Goal: Communication & Community: Answer question/provide support

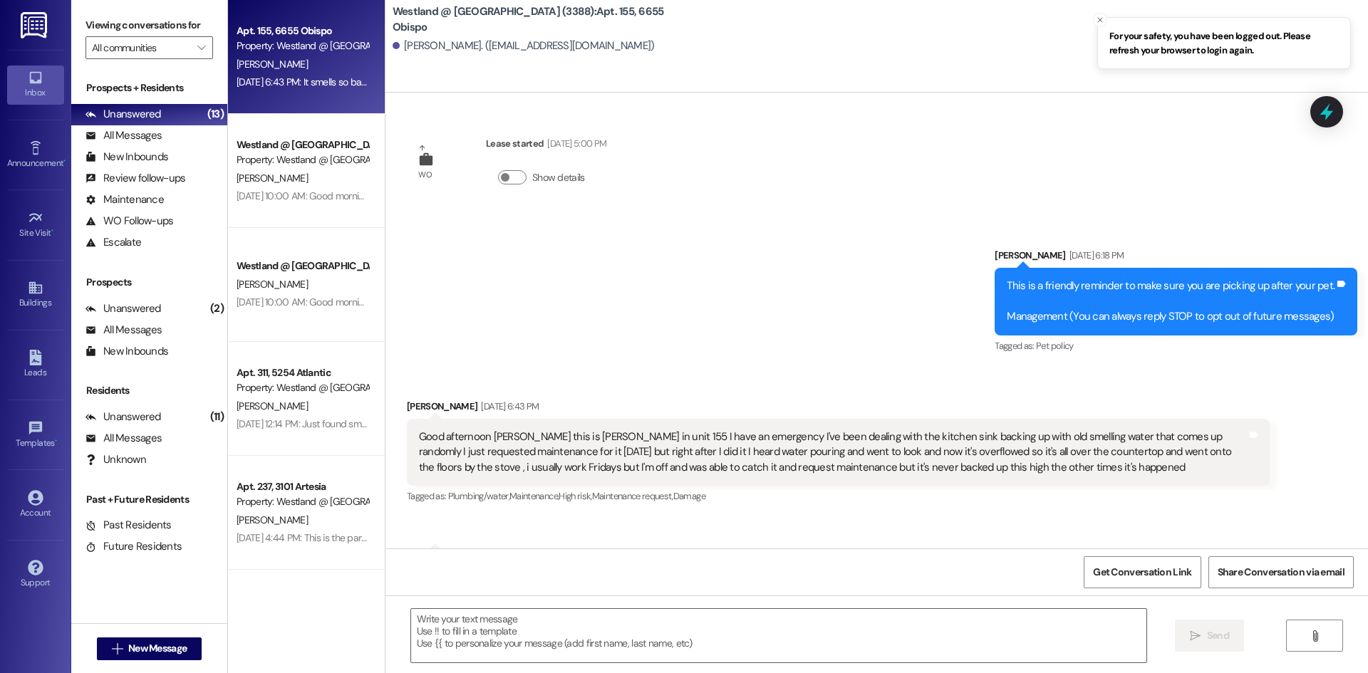
scroll to position [557, 0]
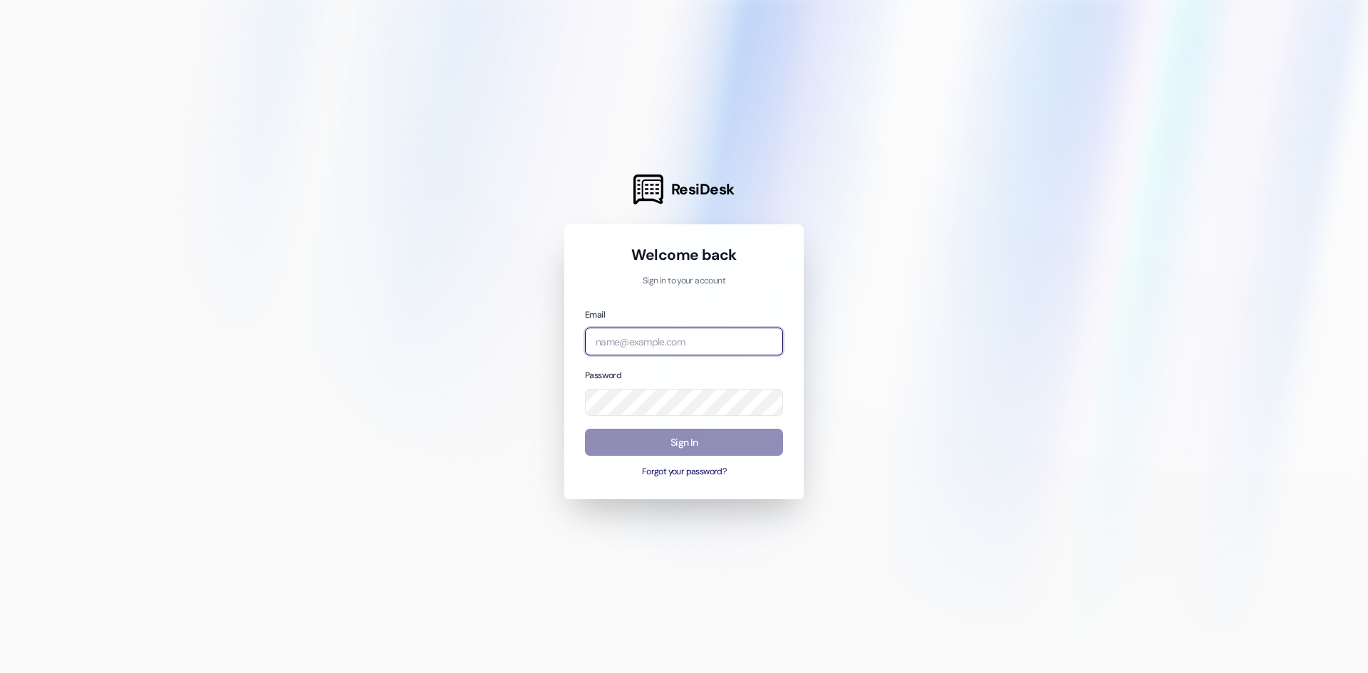
type input "[PERSON_NAME][EMAIL_ADDRESS][PERSON_NAME][DOMAIN_NAME]"
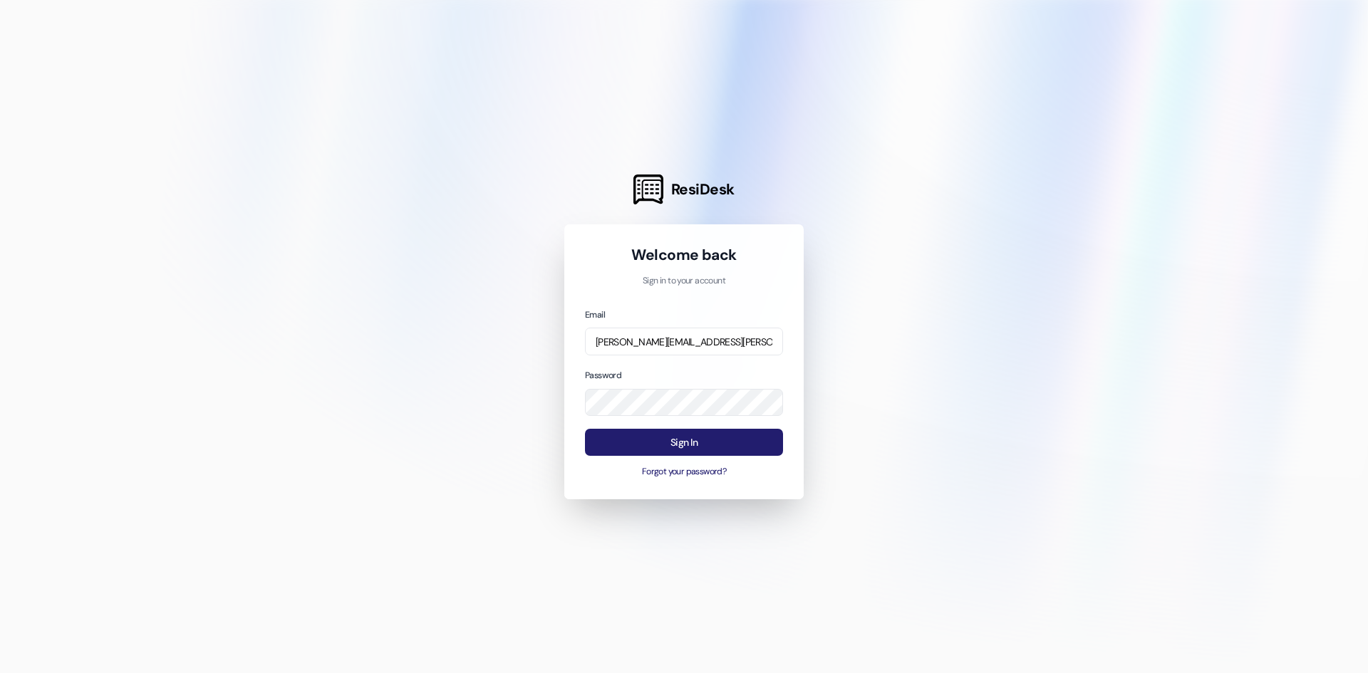
drag, startPoint x: 695, startPoint y: 450, endPoint x: 677, endPoint y: 433, distance: 25.2
click at [695, 449] on button "Sign In" at bounding box center [684, 443] width 198 height 28
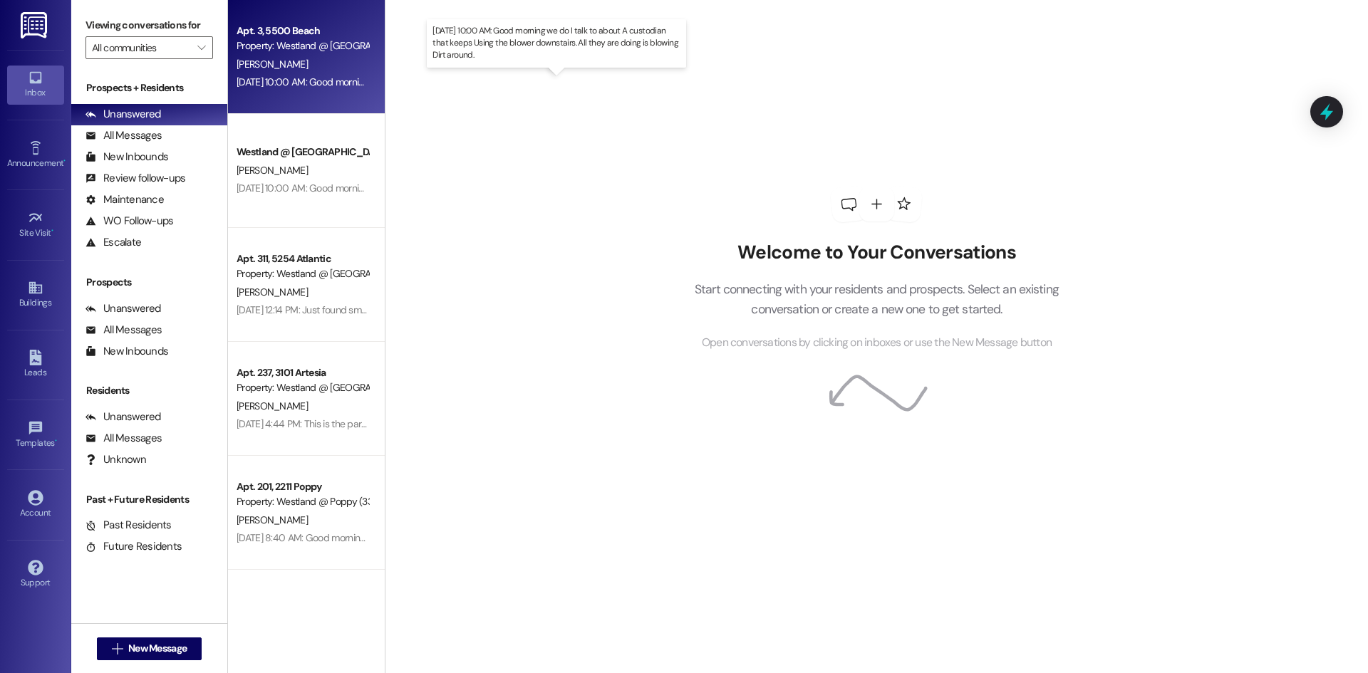
click at [313, 78] on div "[DATE] 10:00 AM: Good morning we do I talk to about A custodian that keeps Usin…" at bounding box center [539, 82] width 605 height 13
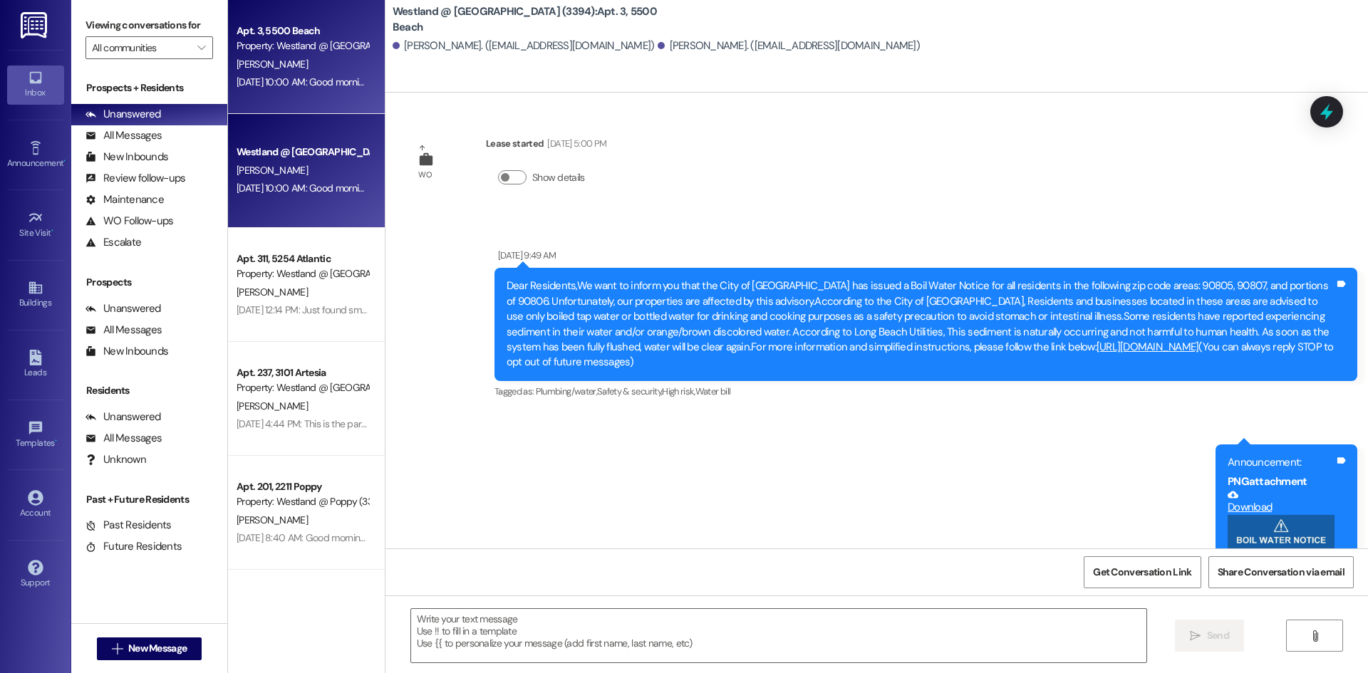
scroll to position [6964, 0]
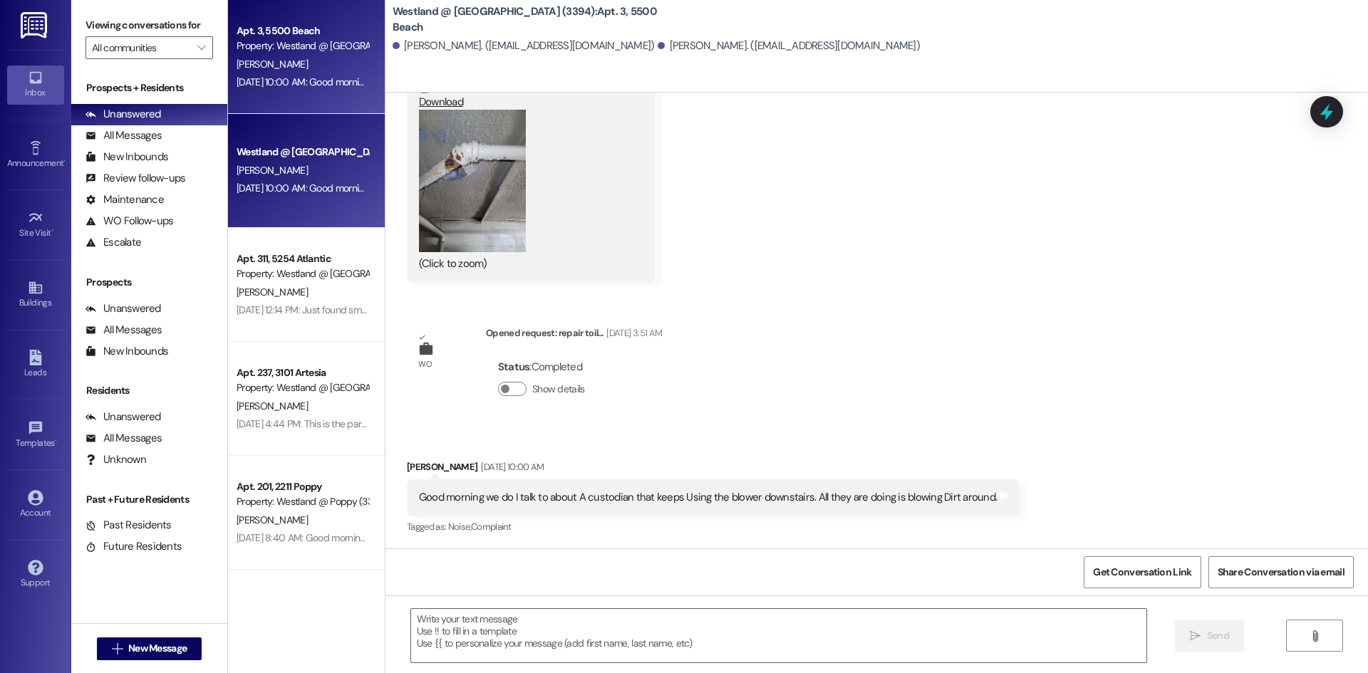
click at [280, 145] on div "Westland @ [GEOGRAPHIC_DATA] (3394) Prospect" at bounding box center [303, 152] width 132 height 15
click at [319, 167] on div "[PERSON_NAME]" at bounding box center [302, 171] width 135 height 18
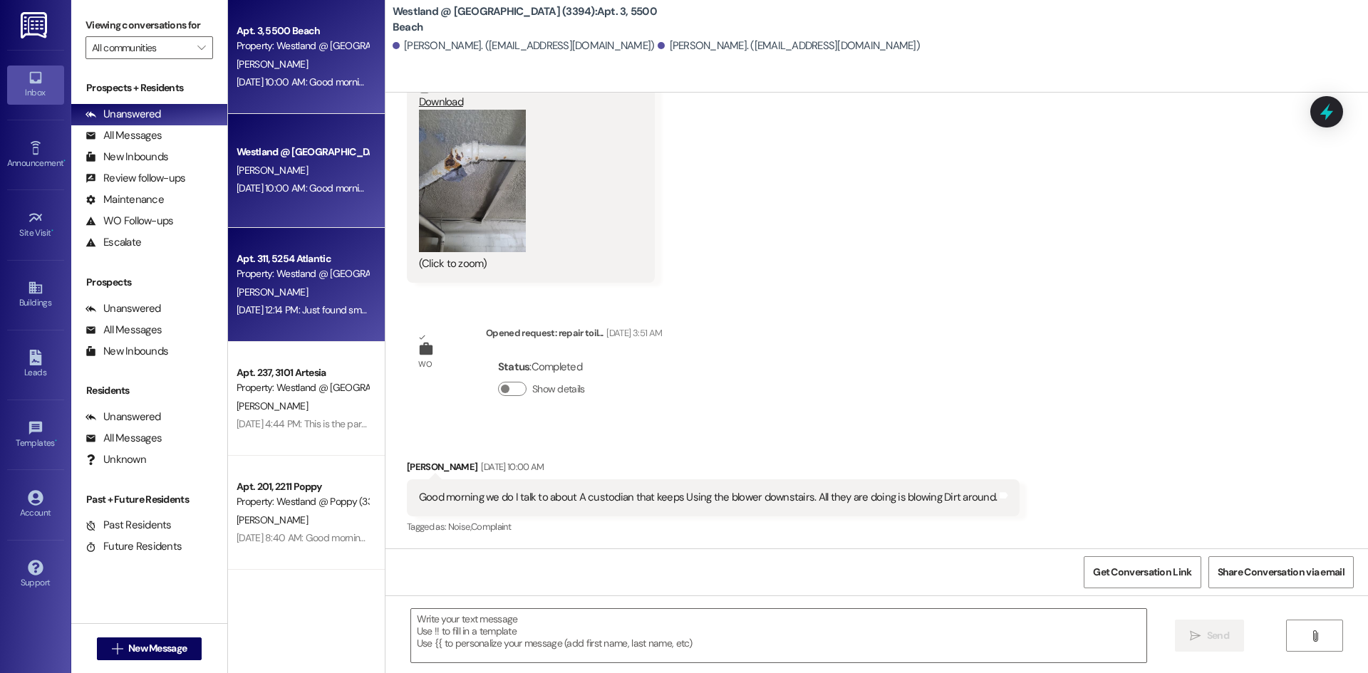
click at [311, 276] on div "Property: Westland @ [GEOGRAPHIC_DATA] (3283)" at bounding box center [303, 274] width 132 height 15
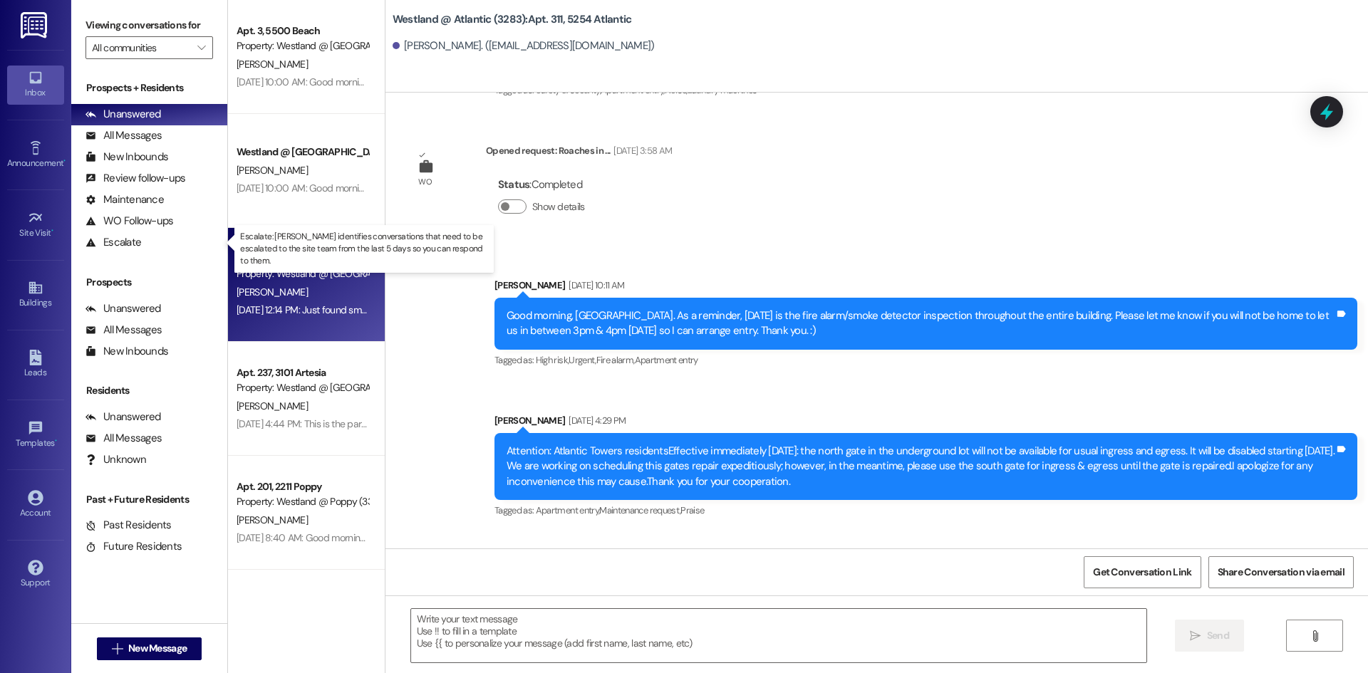
scroll to position [39563, 0]
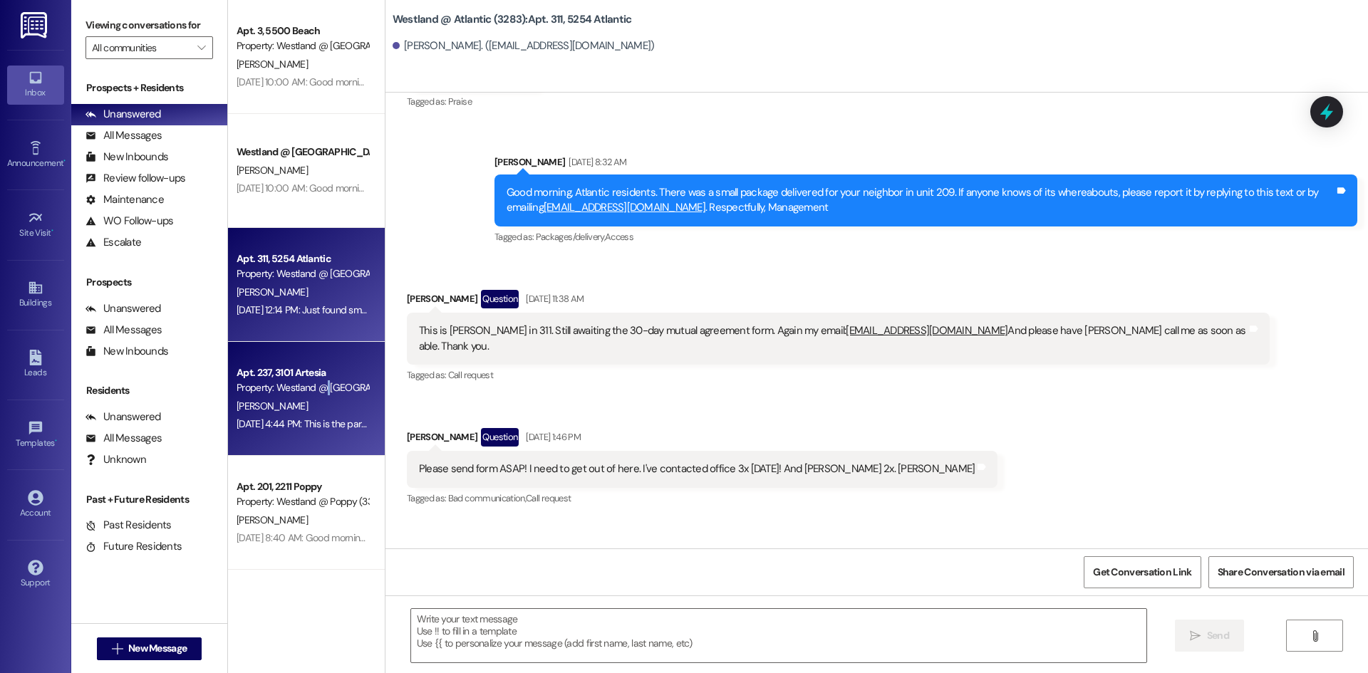
click at [326, 386] on div "Property: Westland @ [GEOGRAPHIC_DATA] (3388)" at bounding box center [303, 388] width 132 height 15
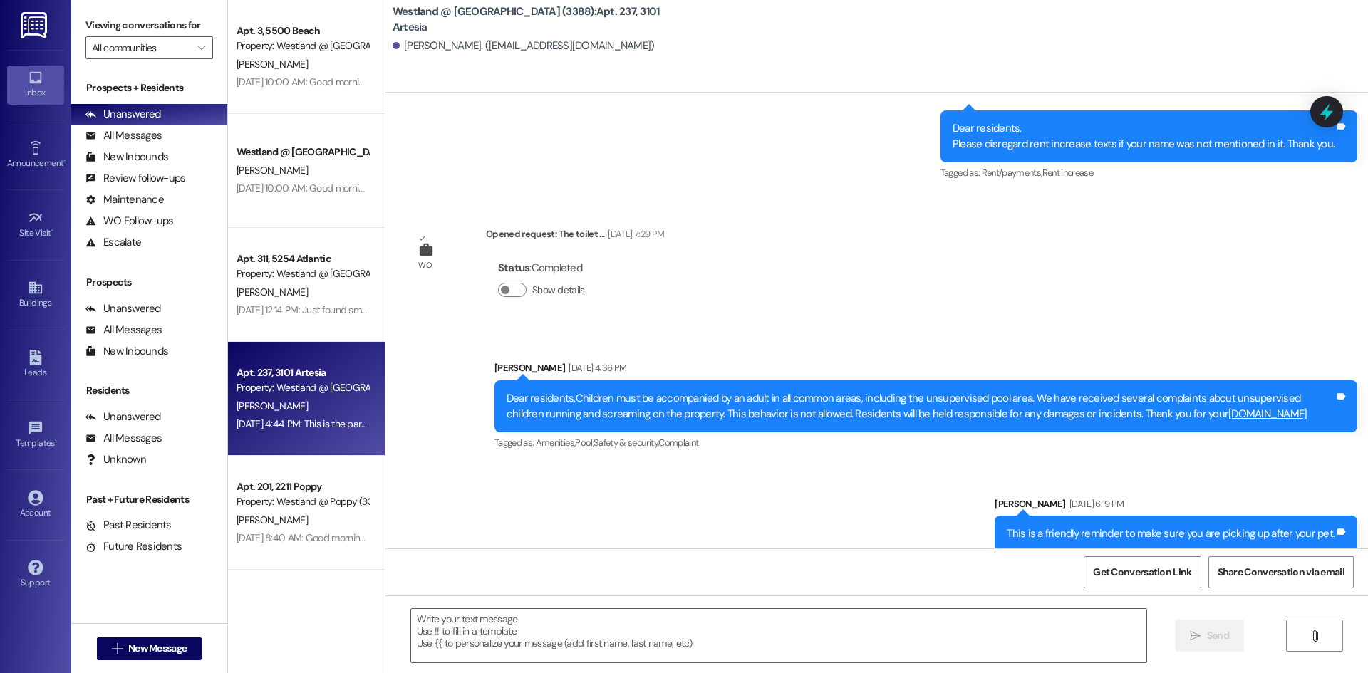
scroll to position [18004, 0]
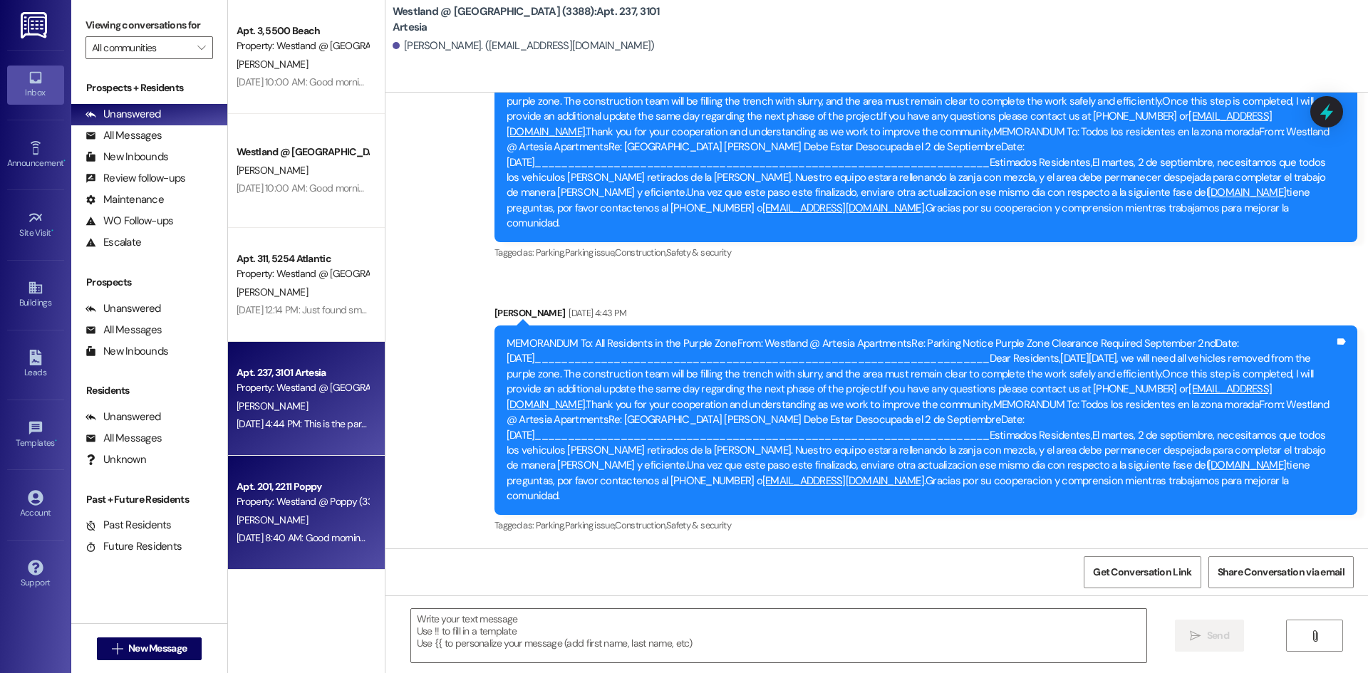
click at [280, 497] on div "Property: Westland @ Poppy (3383)" at bounding box center [303, 502] width 132 height 15
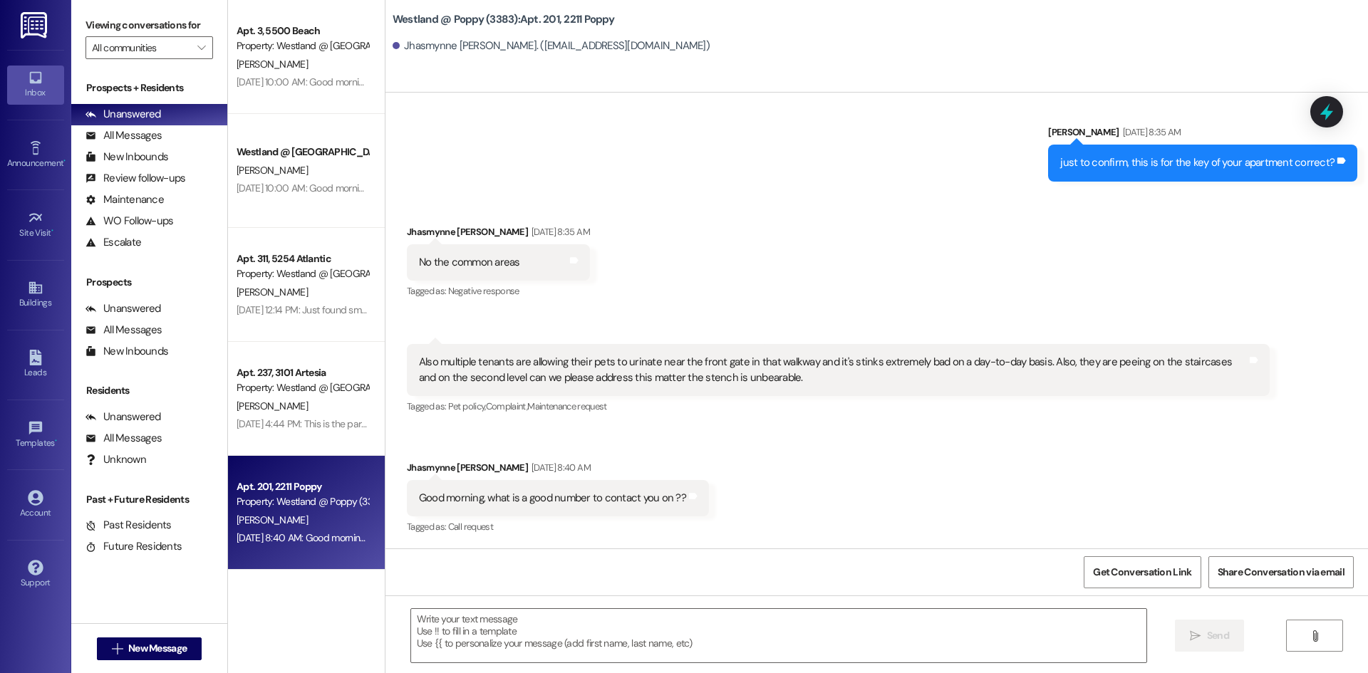
scroll to position [6483, 0]
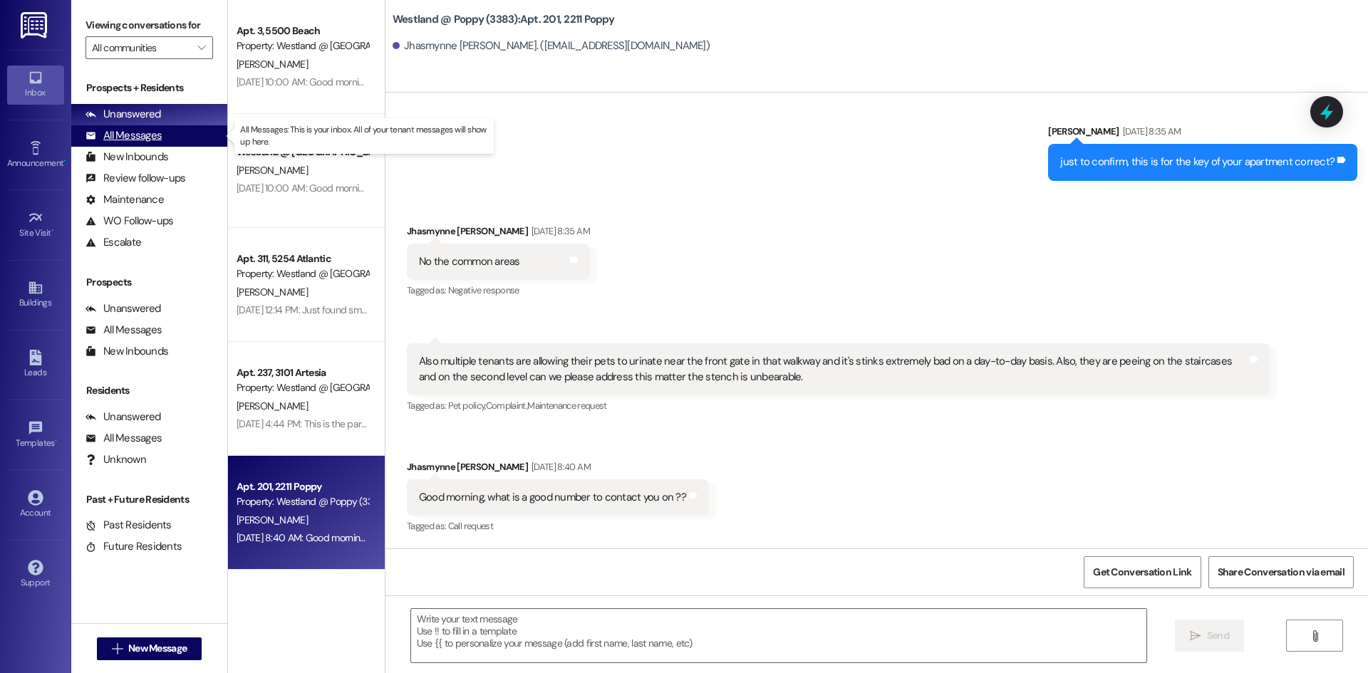
click at [141, 131] on div "All Messages" at bounding box center [124, 135] width 76 height 15
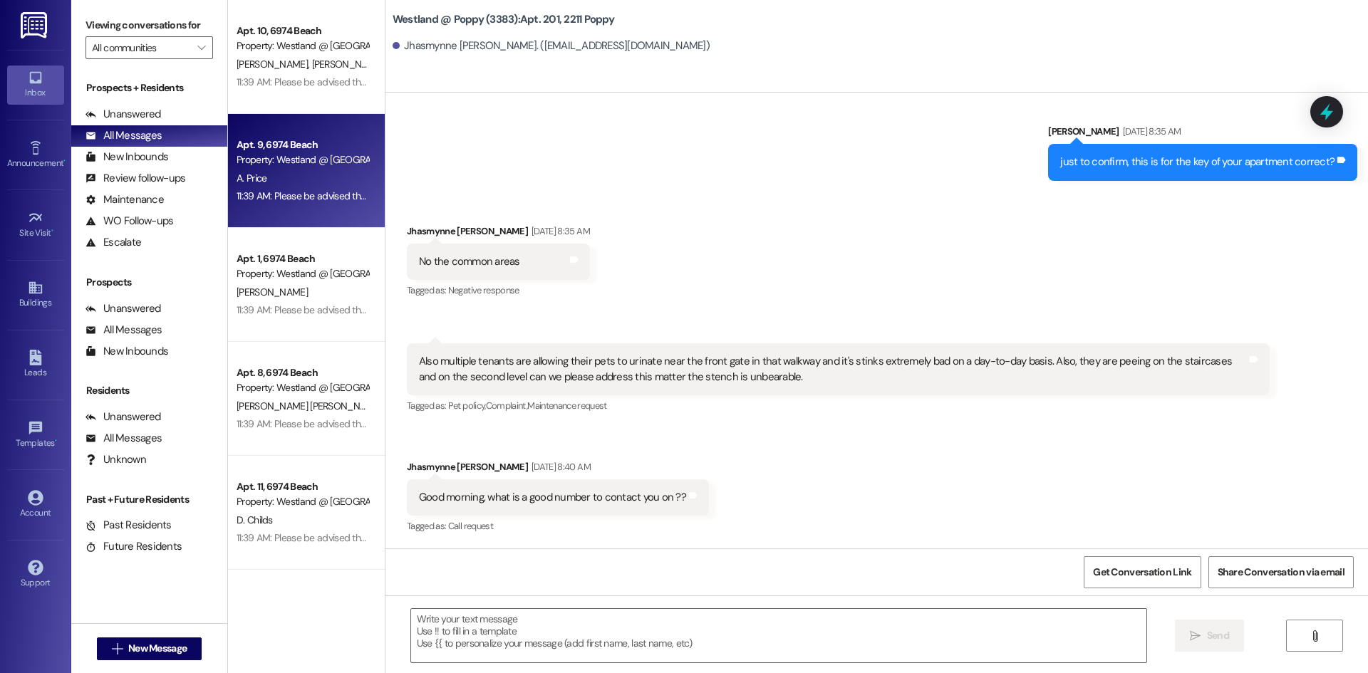
click at [316, 155] on div "Property: Westland @ [GEOGRAPHIC_DATA] (3401)" at bounding box center [303, 159] width 132 height 15
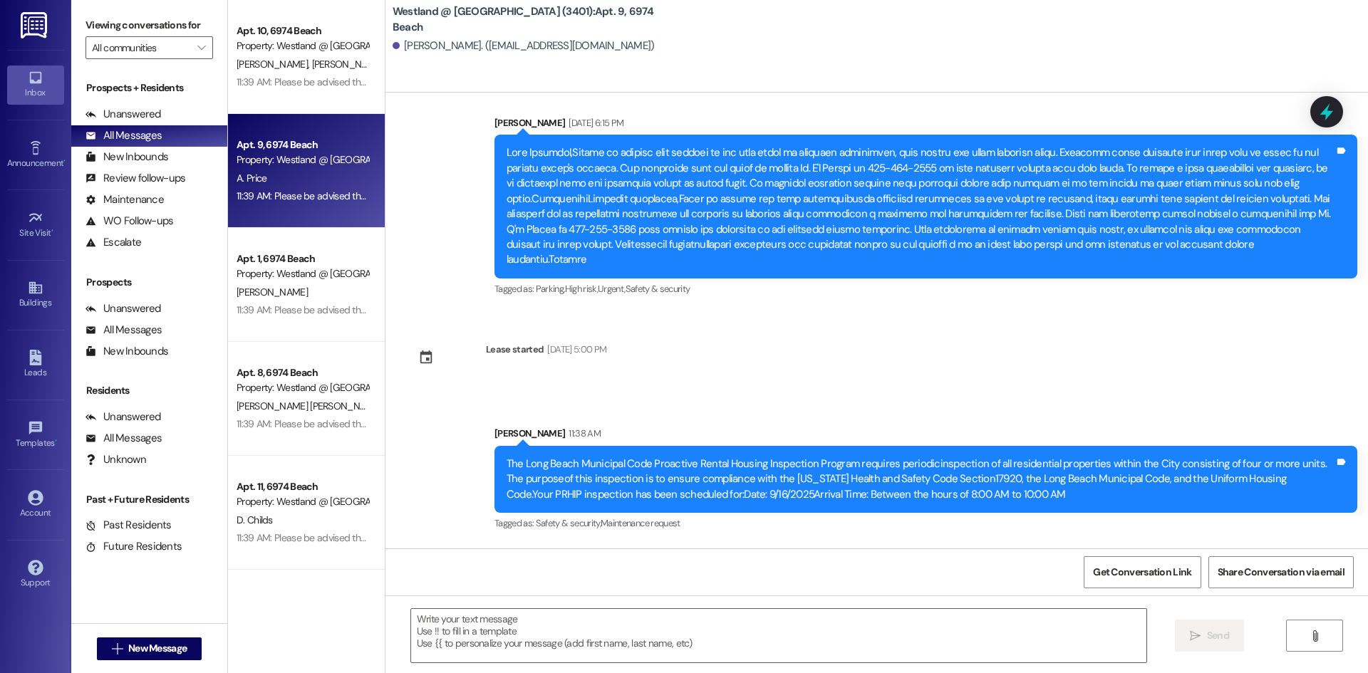
scroll to position [3068, 0]
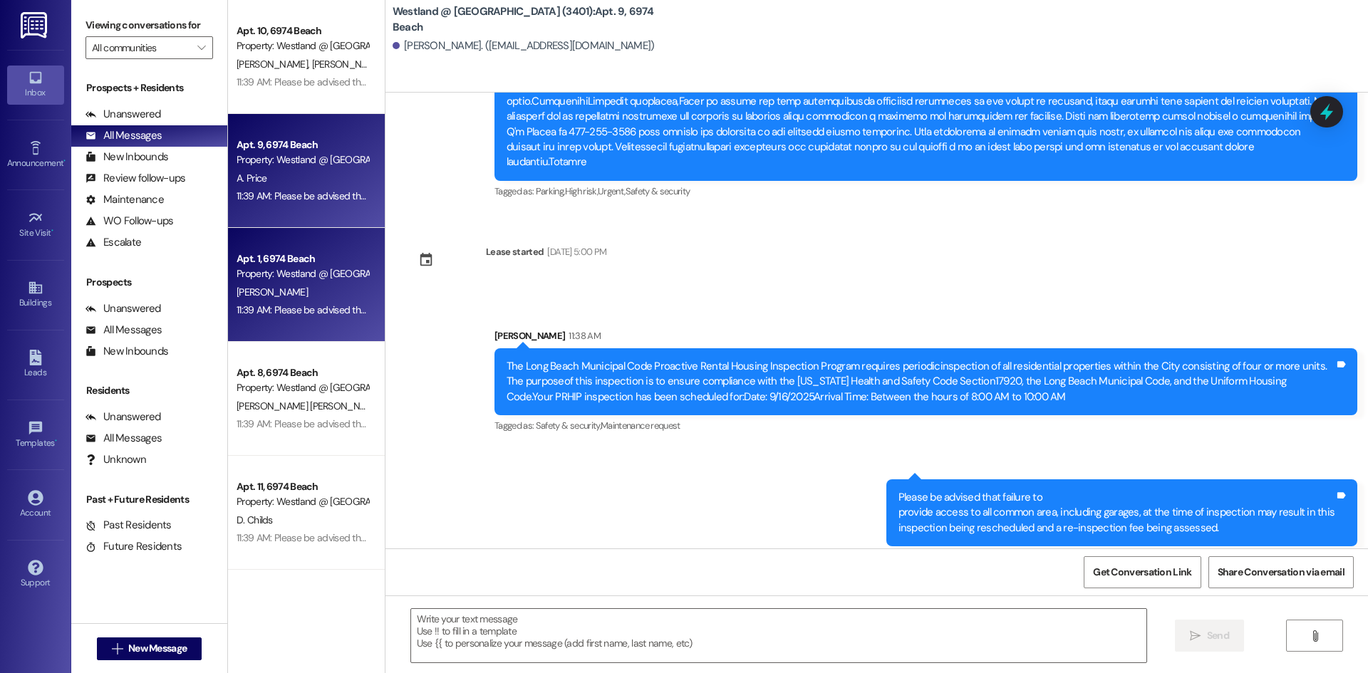
click at [316, 250] on div "Apt. 1, 6974 Beach Property: Westland @ [GEOGRAPHIC_DATA] (3401)" at bounding box center [302, 266] width 135 height 33
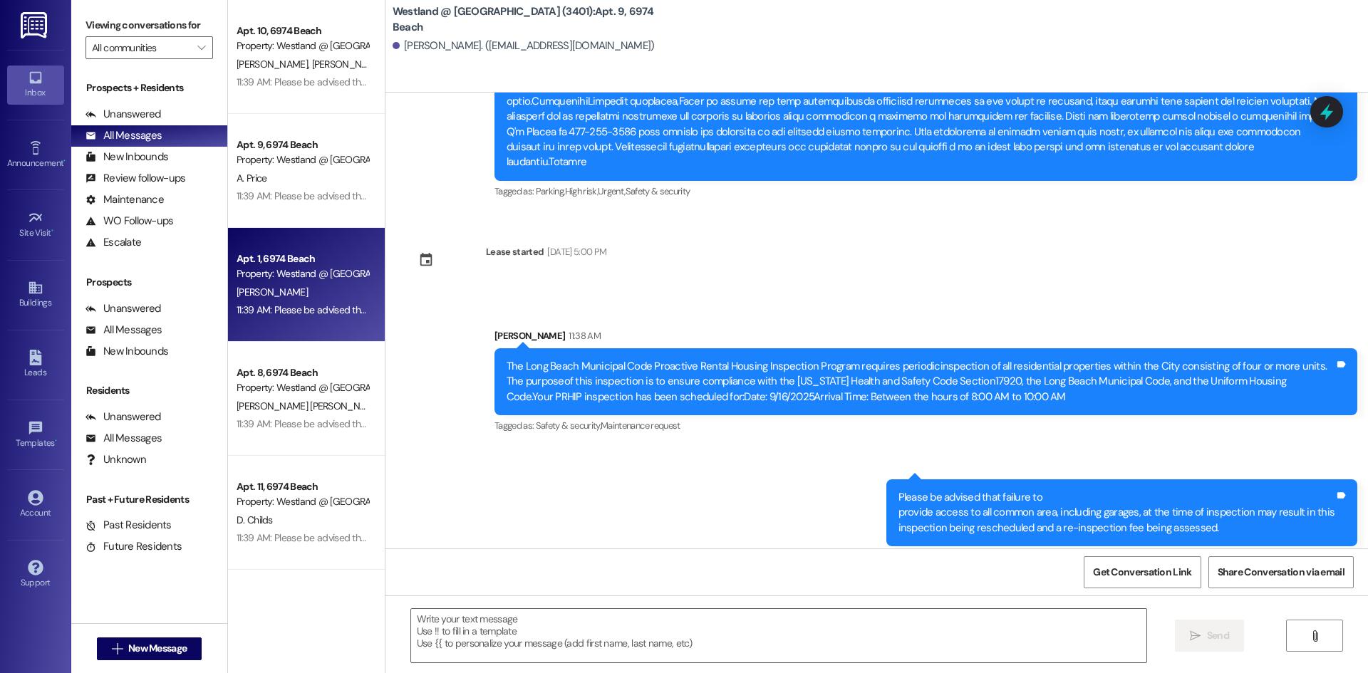
scroll to position [85, 0]
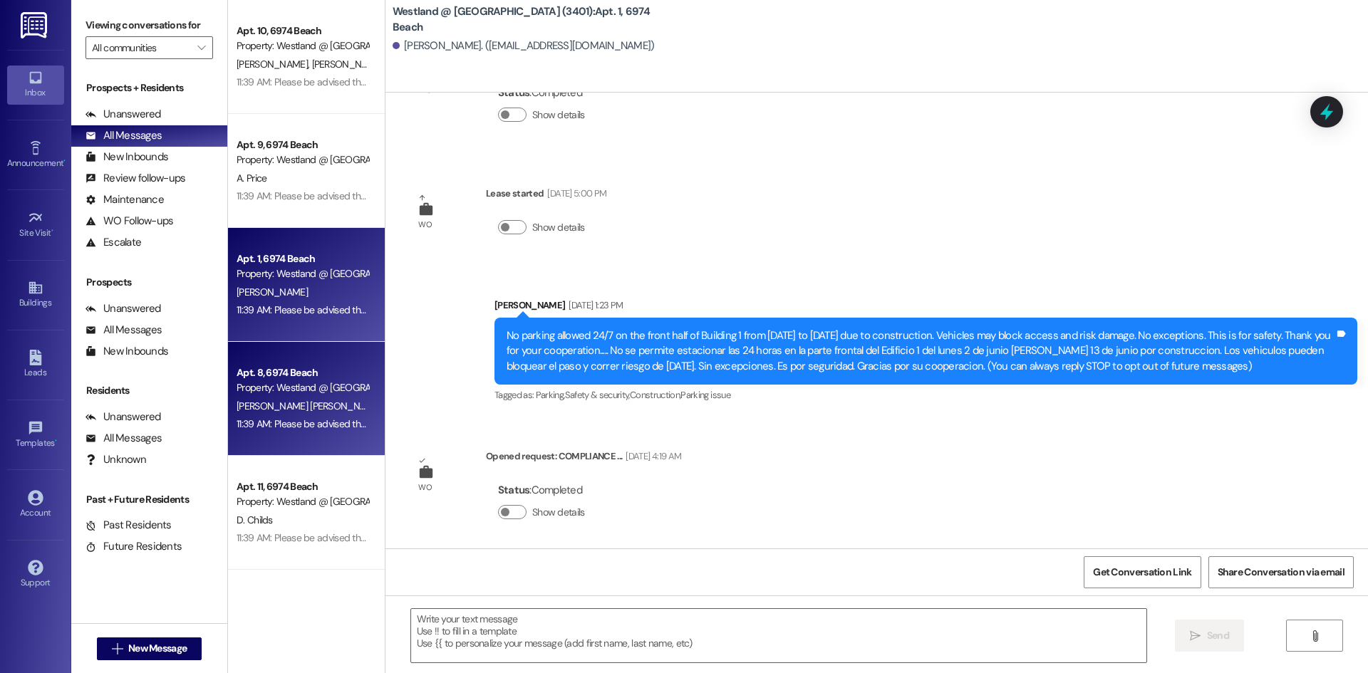
click at [294, 393] on div "Property: Westland @ [GEOGRAPHIC_DATA] (3401)" at bounding box center [303, 388] width 132 height 15
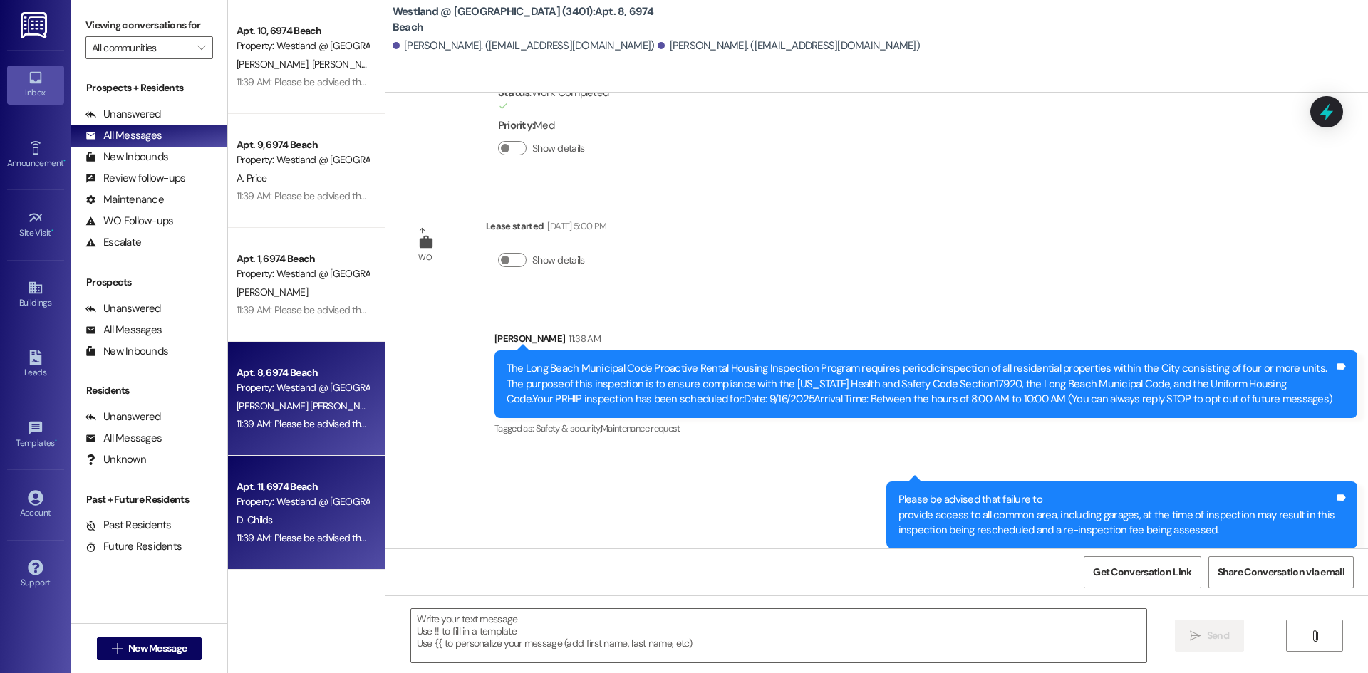
click at [312, 495] on div "Property: Westland @ [GEOGRAPHIC_DATA] (3401)" at bounding box center [303, 502] width 132 height 15
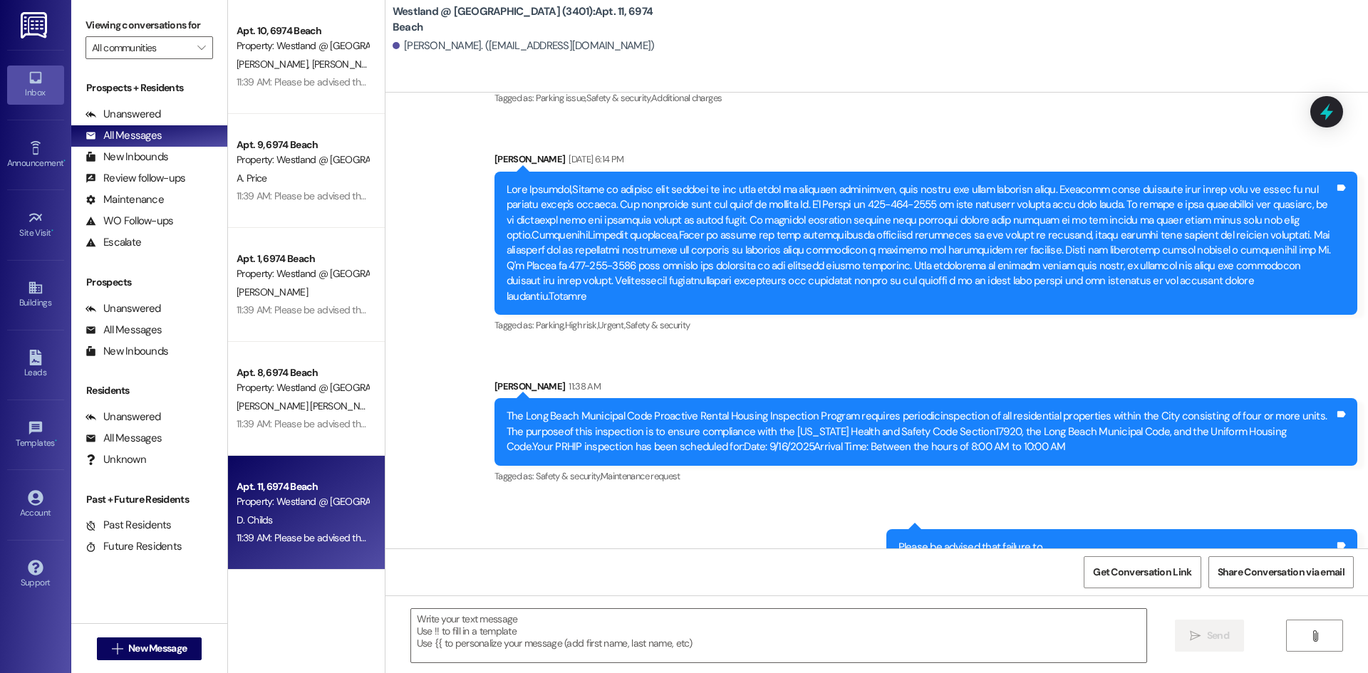
scroll to position [7749, 0]
